Goal: Information Seeking & Learning: Check status

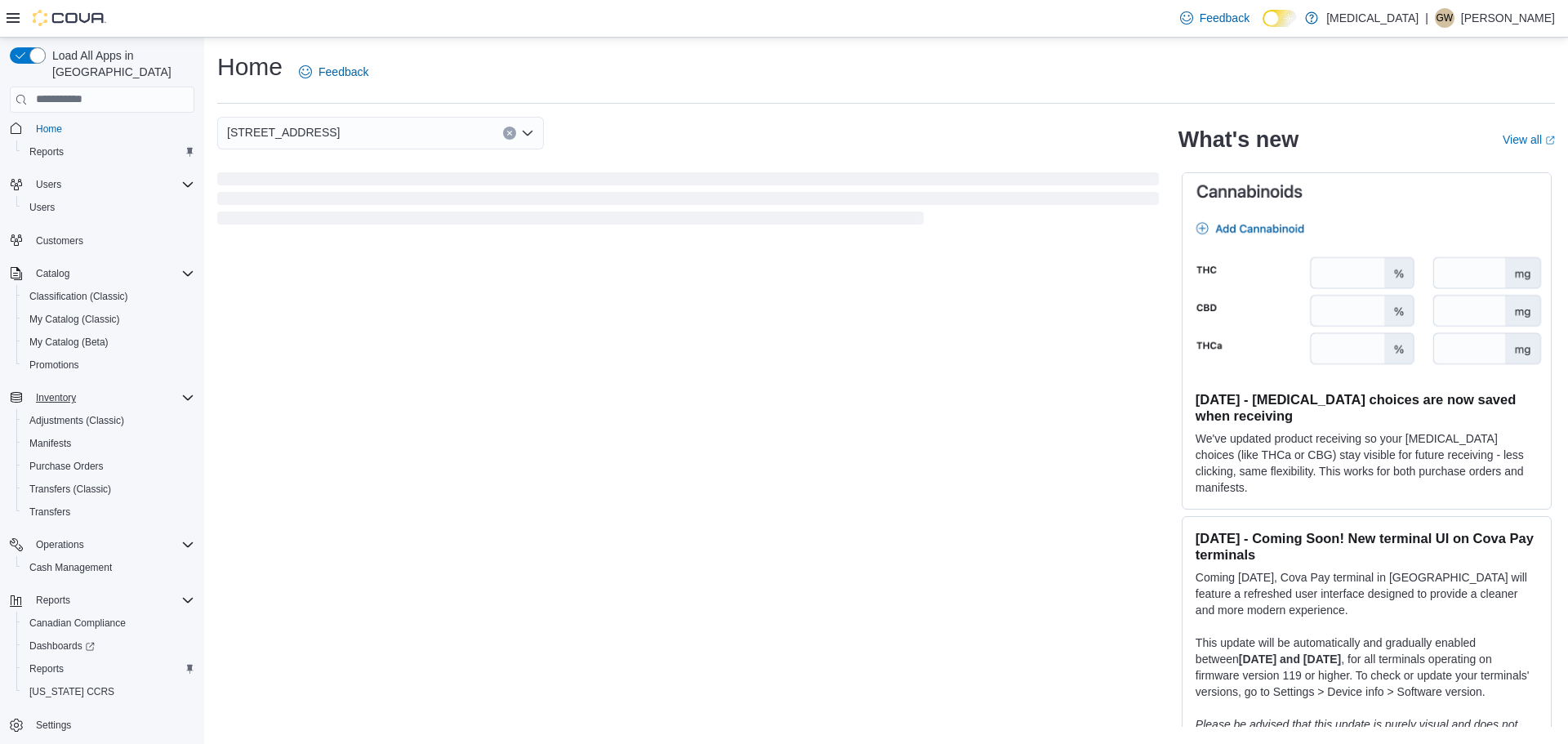
scroll to position [7, 0]
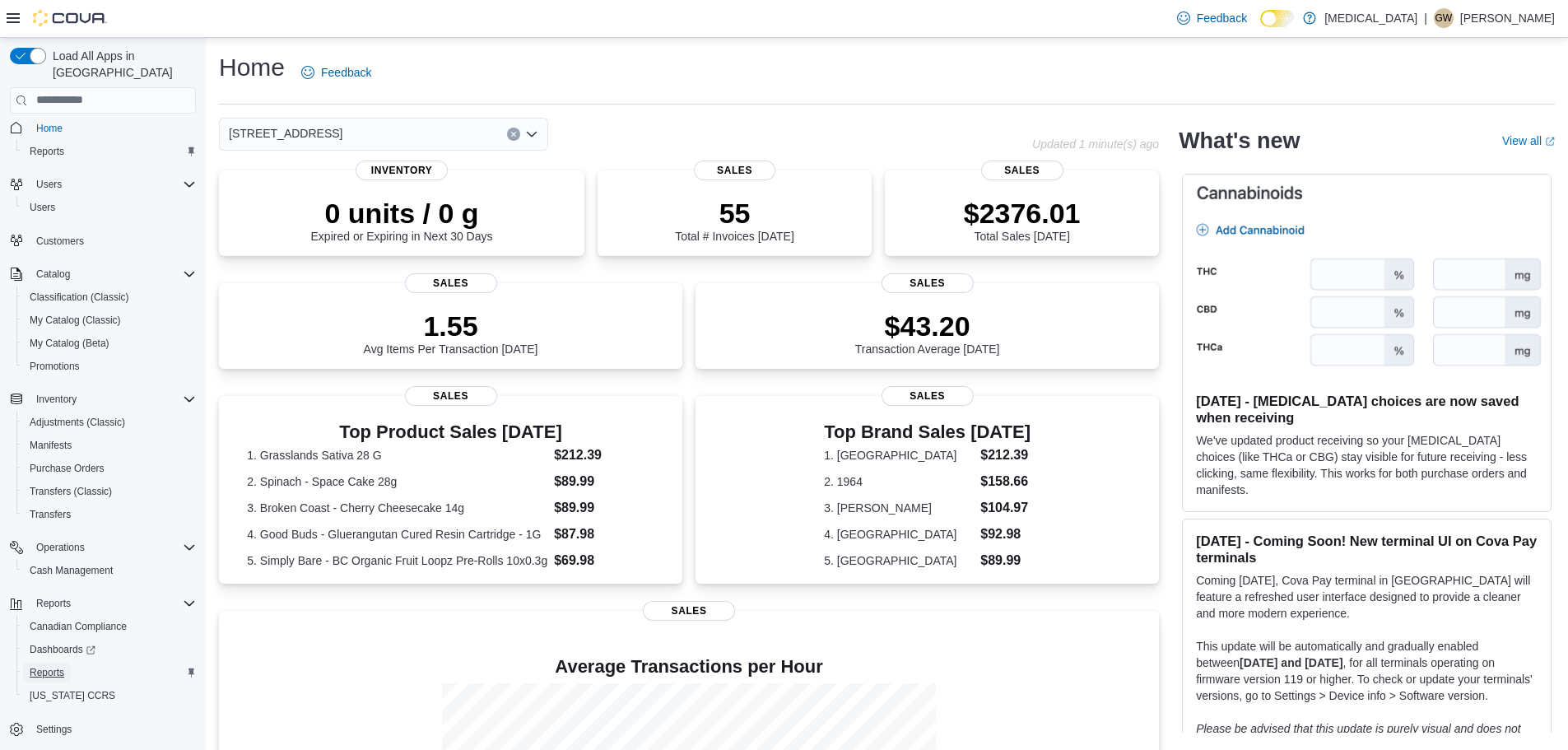
click at [54, 666] on span "Reports" at bounding box center [47, 672] width 35 height 13
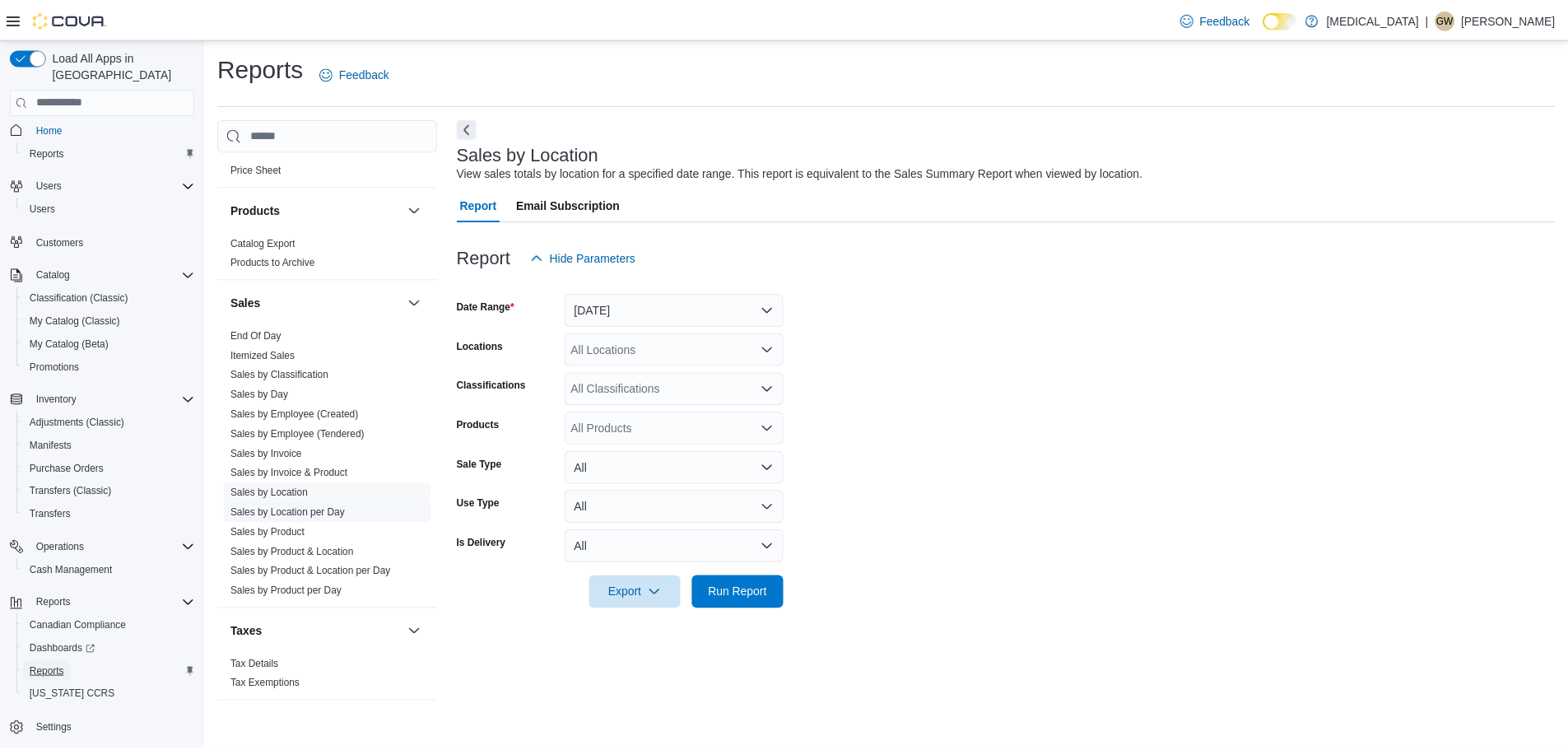
scroll to position [1005, 0]
click at [320, 503] on link "Sales by Location per Day" at bounding box center [290, 507] width 115 height 12
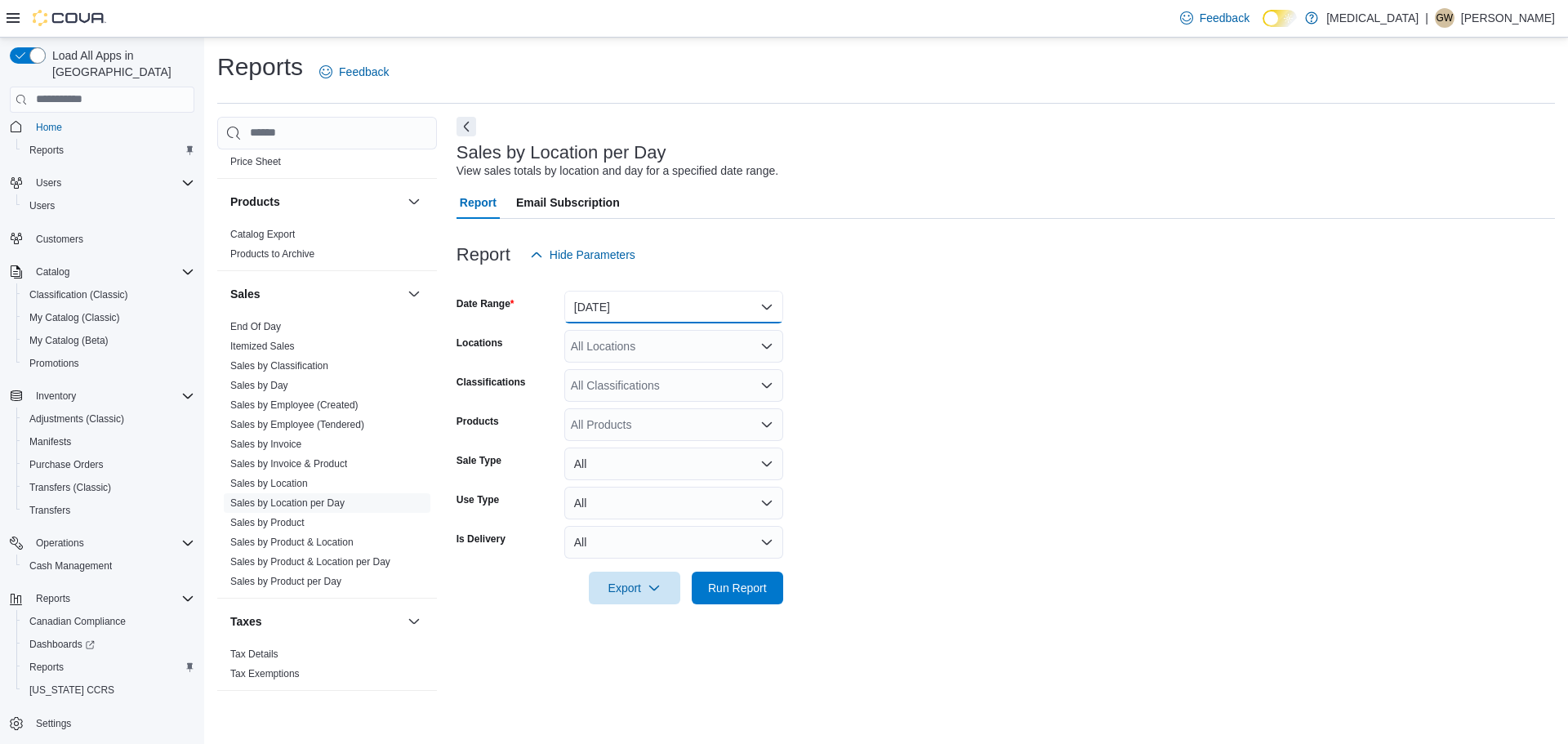
click at [768, 293] on button "[DATE]" at bounding box center [674, 307] width 219 height 33
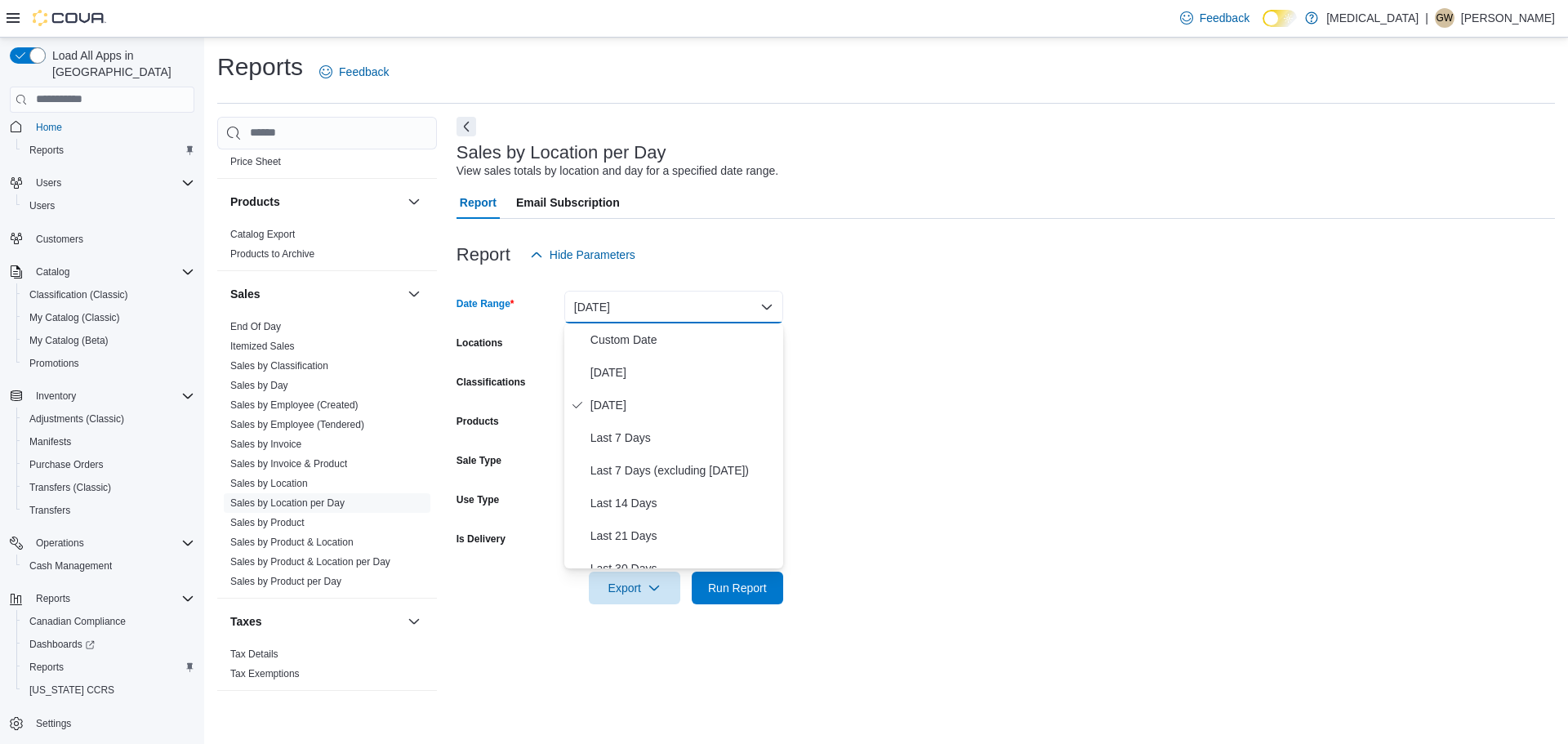
click at [1091, 358] on form "Date Range [DATE] Locations All Locations Classifications All Classifications P…" at bounding box center [1006, 437] width 1098 height 333
click at [710, 300] on button "[DATE]" at bounding box center [674, 307] width 219 height 33
click at [649, 397] on span "[DATE]" at bounding box center [683, 405] width 187 height 20
click at [689, 291] on button "[DATE]" at bounding box center [674, 307] width 219 height 33
click at [643, 375] on span "[DATE]" at bounding box center [683, 372] width 187 height 20
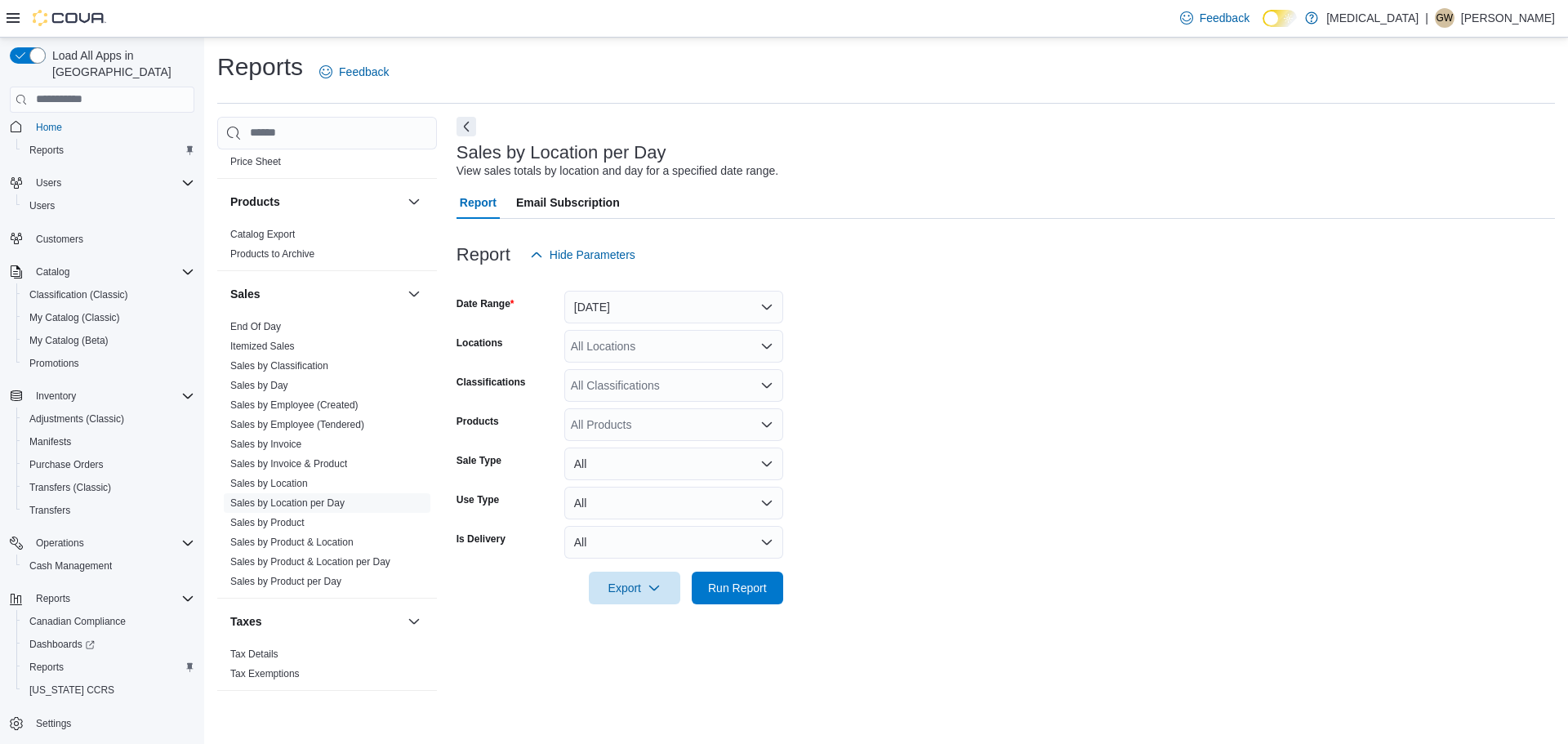
drag, startPoint x: 1070, startPoint y: 350, endPoint x: 1039, endPoint y: 350, distance: 31.0
click at [1068, 350] on form "Date Range [DATE] Locations All Locations Classifications All Classifications P…" at bounding box center [1006, 437] width 1098 height 333
click at [769, 595] on span "Run Report" at bounding box center [737, 588] width 72 height 33
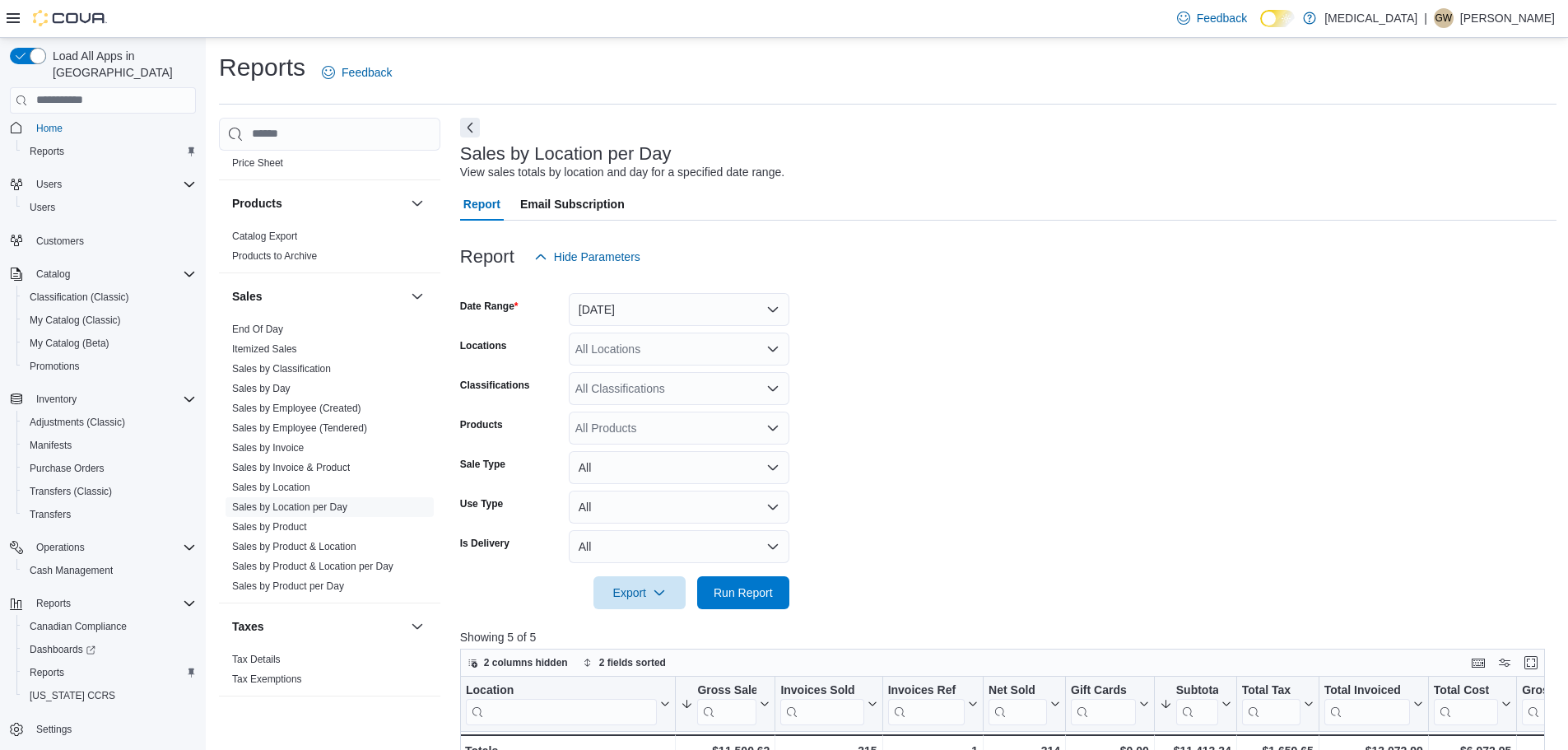
scroll to position [412, 0]
